Goal: Transaction & Acquisition: Purchase product/service

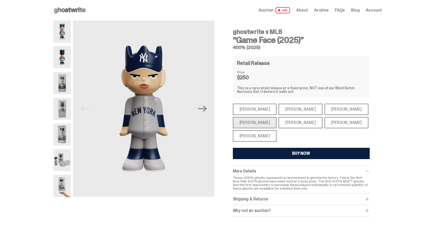
click at [274, 10] on span "Auction" at bounding box center [266, 10] width 15 height 4
